Goal: Entertainment & Leisure: Consume media (video, audio)

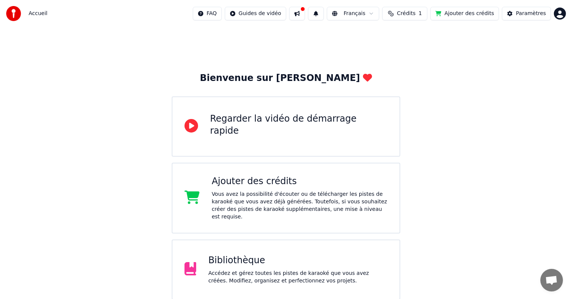
click at [253, 270] on div "Accédez et gérez toutes les pistes de karaoké que vous avez créées. Modifiez, o…" at bounding box center [297, 277] width 179 height 15
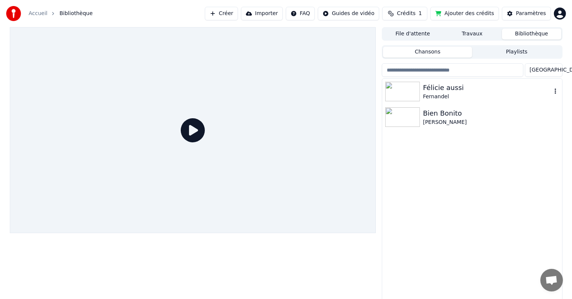
click at [439, 93] on div "Fernandel" at bounding box center [487, 97] width 128 height 8
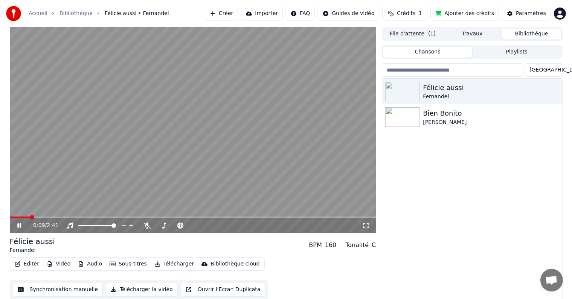
click at [324, 217] on span at bounding box center [193, 218] width 367 height 2
click at [341, 216] on video at bounding box center [193, 130] width 367 height 206
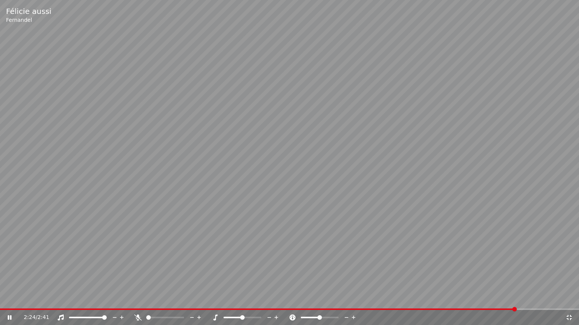
click at [521, 299] on span at bounding box center [289, 310] width 579 height 2
click at [529, 299] on span at bounding box center [289, 310] width 579 height 2
click at [568, 299] on icon at bounding box center [569, 318] width 8 height 6
